Goal: Task Accomplishment & Management: Complete application form

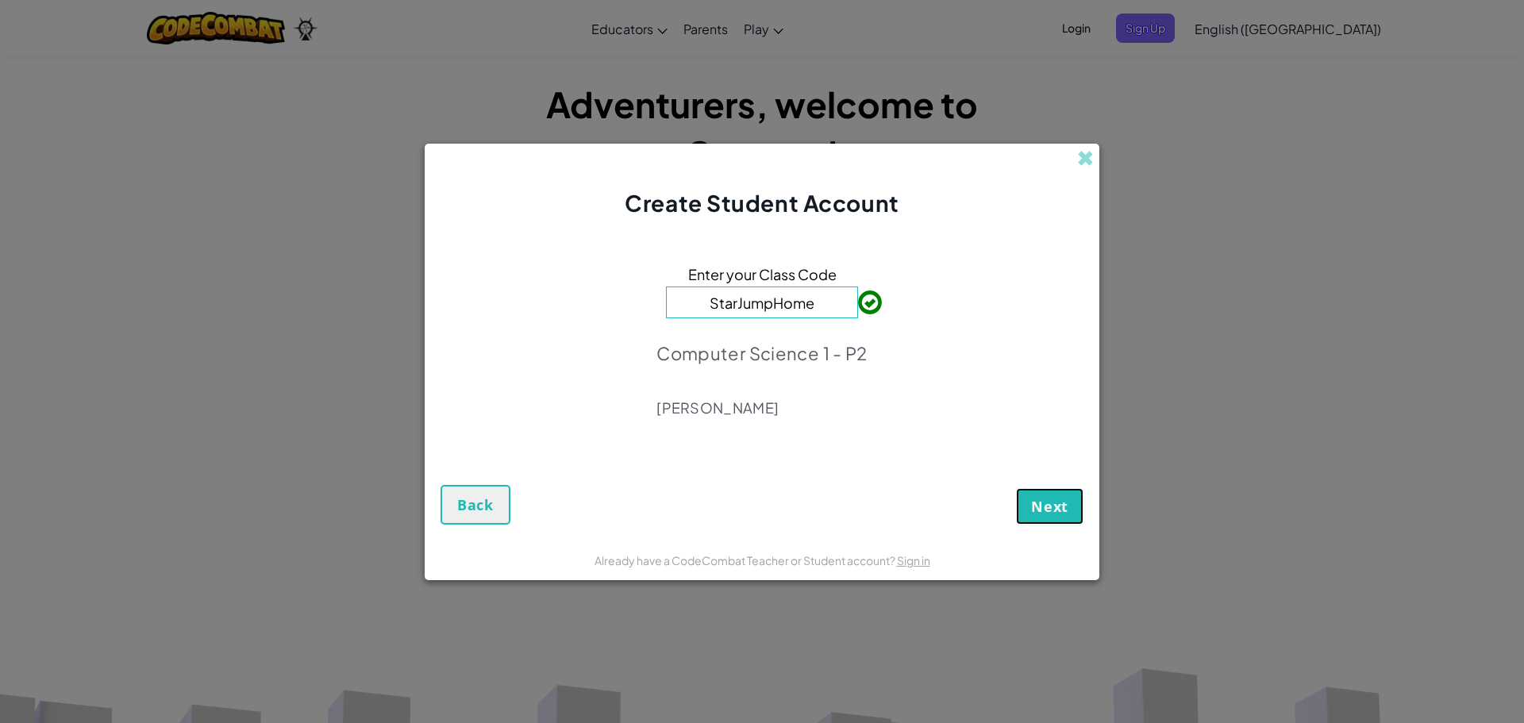
click at [1042, 508] on span "Next" at bounding box center [1049, 506] width 37 height 19
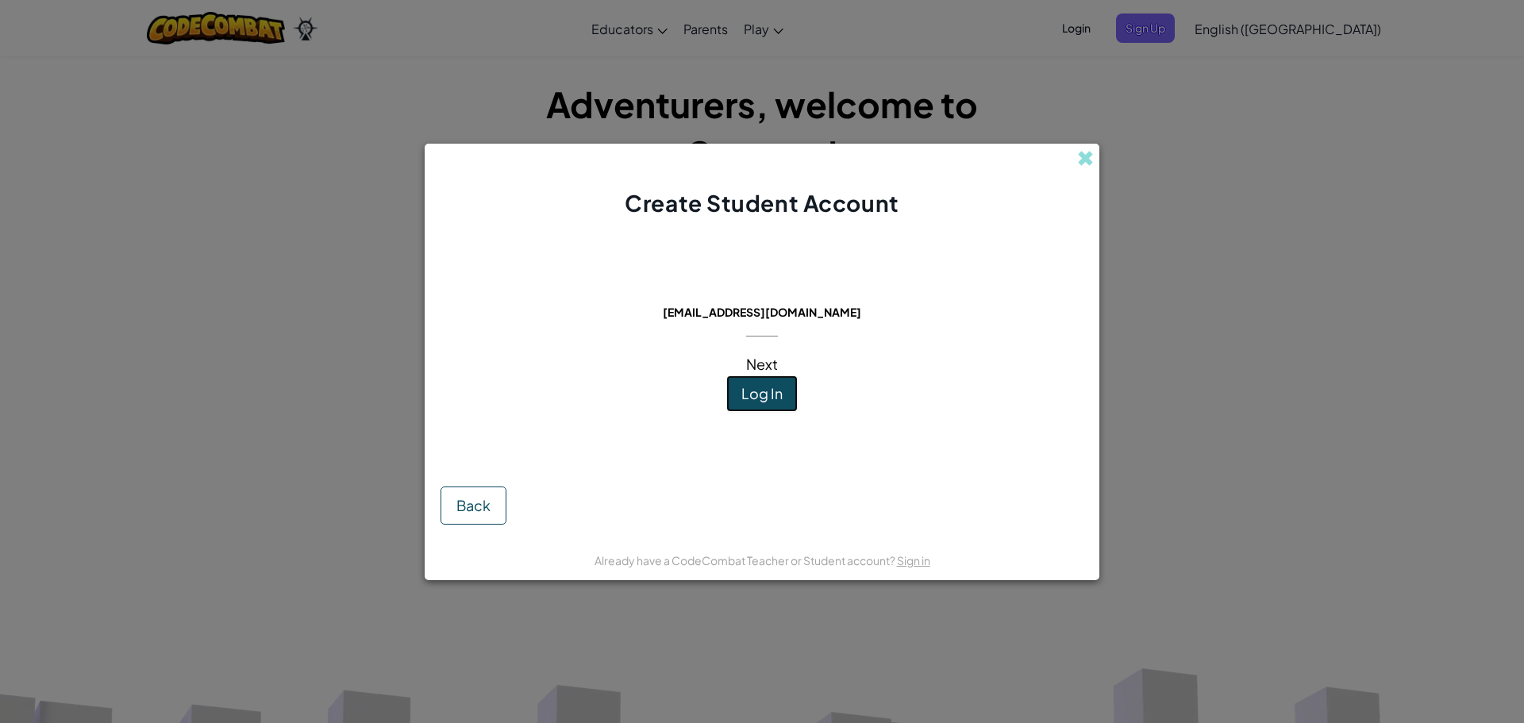
click at [772, 393] on span "Log In" at bounding box center [761, 393] width 41 height 18
